Goal: Answer question/provide support: Share knowledge or assist other users

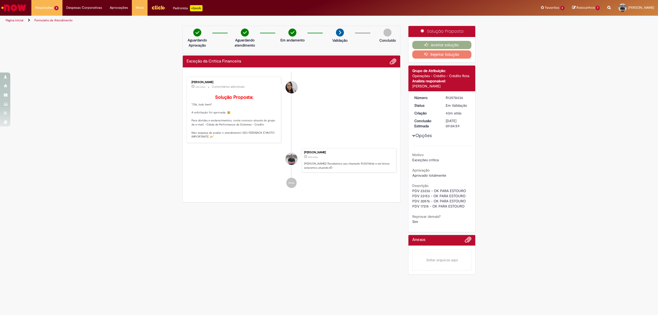
click at [442, 39] on div "Aceitar solução Rejeitar Solução" at bounding box center [441, 49] width 67 height 25
click at [444, 42] on button "Aceitar solução" at bounding box center [441, 45] width 59 height 8
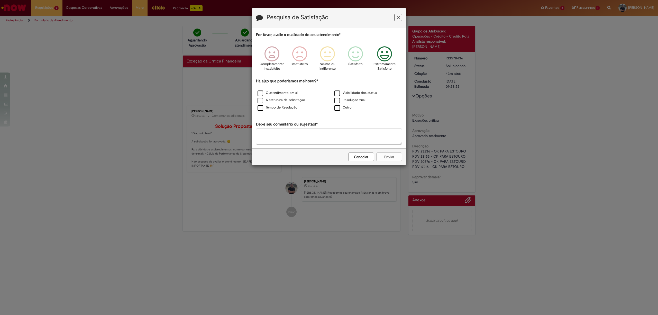
click at [383, 61] on icon "Feedback" at bounding box center [384, 53] width 19 height 15
click at [265, 91] on label "O atendimento em si" at bounding box center [277, 92] width 40 height 5
click at [387, 157] on button "Enviar" at bounding box center [389, 156] width 26 height 9
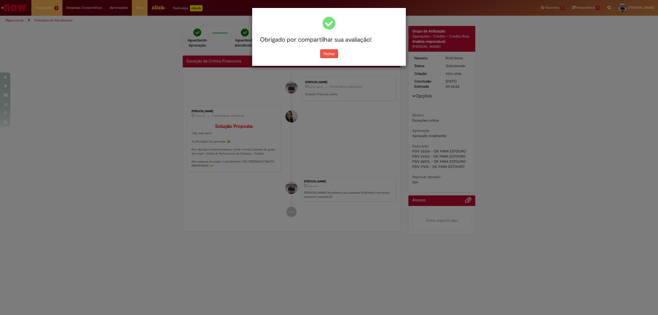
click at [327, 58] on button "Fechar" at bounding box center [329, 53] width 18 height 9
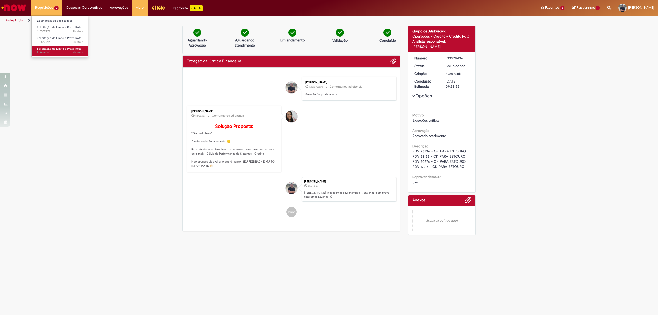
click at [55, 54] on span "9h atrás 9 horas atrás R13575000" at bounding box center [60, 53] width 46 height 4
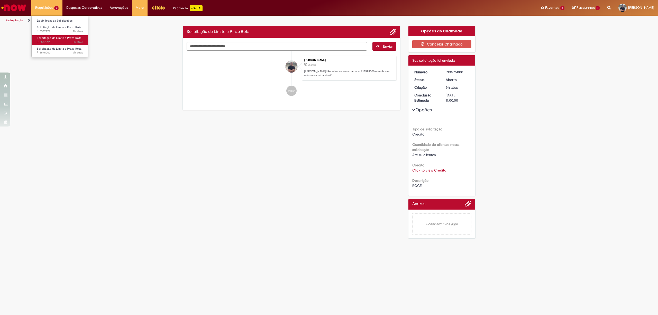
click at [50, 39] on span "Solicitação de Limite e Prazo Rota" at bounding box center [59, 38] width 45 height 4
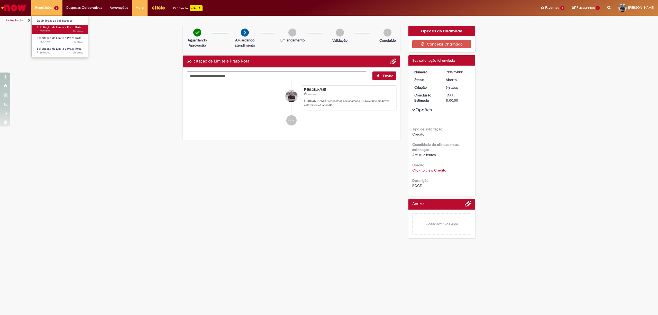
click at [52, 32] on span "2h atrás 2 horas atrás R13577779" at bounding box center [60, 31] width 46 height 4
